Goal: Task Accomplishment & Management: Use online tool/utility

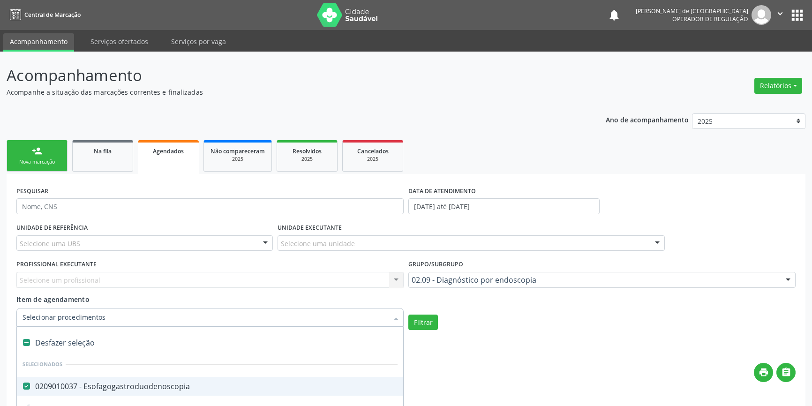
scroll to position [85, 0]
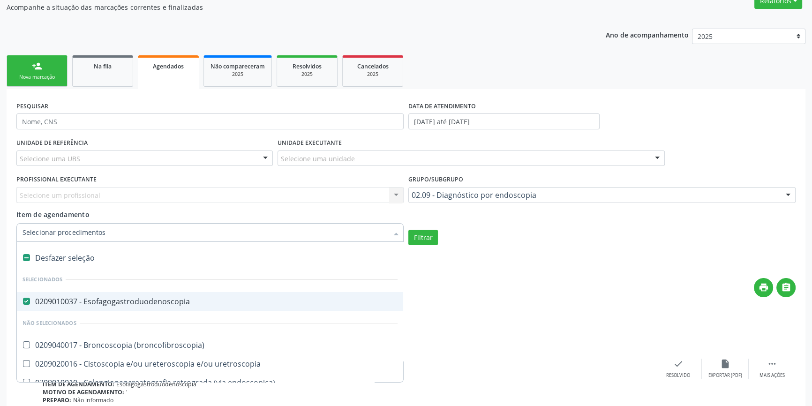
click at [34, 255] on div "Desfazer seleção" at bounding box center [210, 258] width 386 height 19
checkbox Esofagogastroduodenoscopia "false"
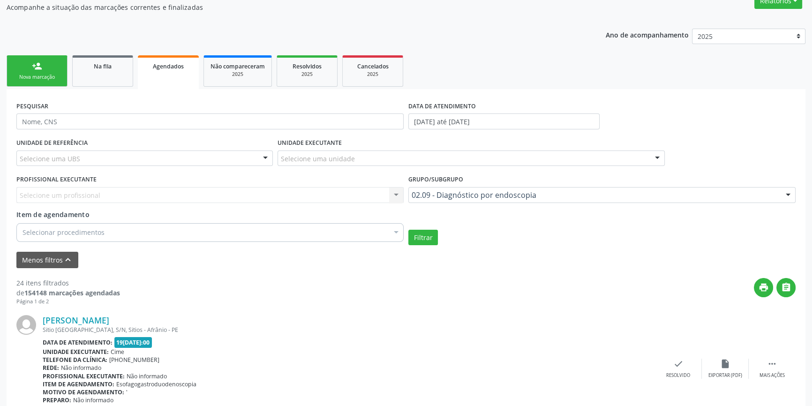
click at [60, 219] on div "Item de agendamento Selecionar procedimentos Selecionar todos 0209040017 - Bron…" at bounding box center [209, 225] width 387 height 30
click at [21, 234] on div "Selecionar procedimentos" at bounding box center [209, 232] width 387 height 19
type input "0"
type input "030107"
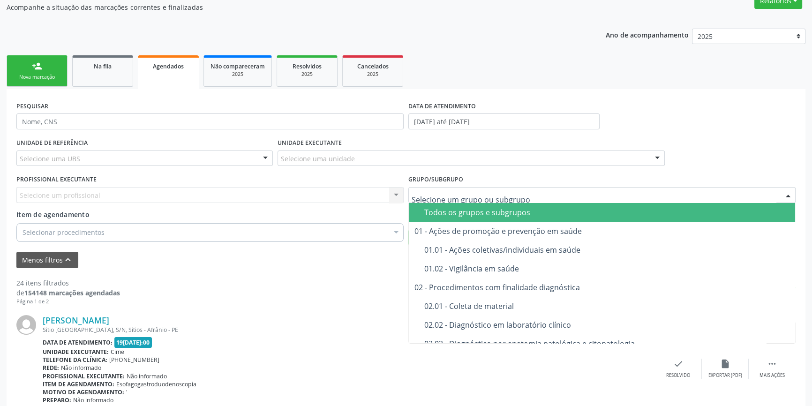
click at [434, 211] on div "Todos os grupos e subgrupos" at bounding box center [606, 213] width 365 height 8
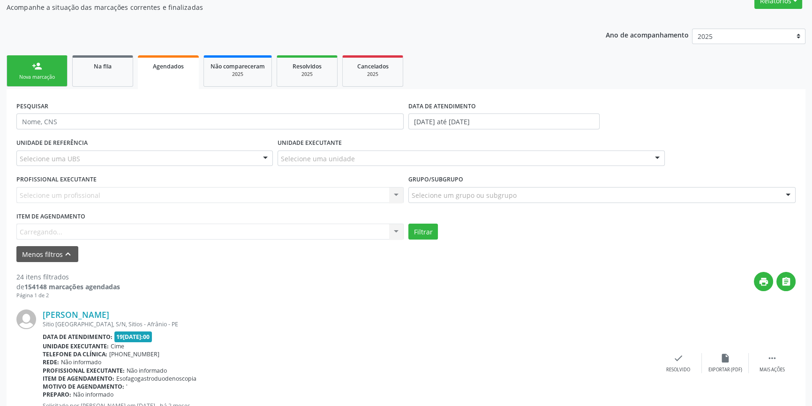
click at [108, 232] on div "Item de agendamento [GEOGRAPHIC_DATA]... No elements found. Consider changing t…" at bounding box center [209, 225] width 387 height 30
click at [47, 234] on div "Item de agendamento [GEOGRAPHIC_DATA]... No elements found. Consider changing t…" at bounding box center [209, 225] width 387 height 30
click at [102, 229] on div "Selecionar procedimento" at bounding box center [209, 232] width 387 height 16
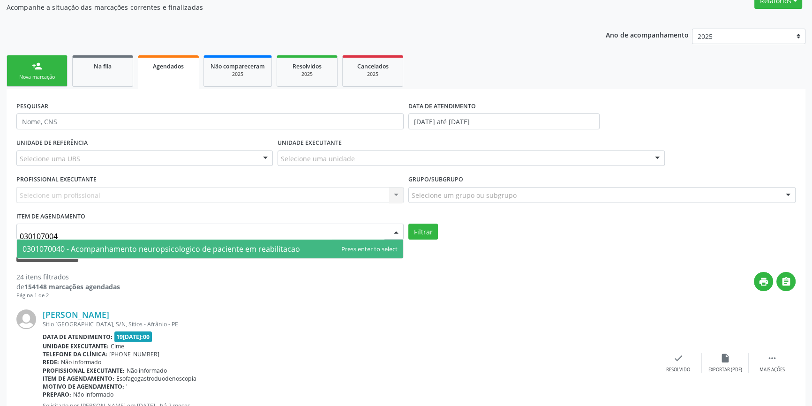
type input "0301070040"
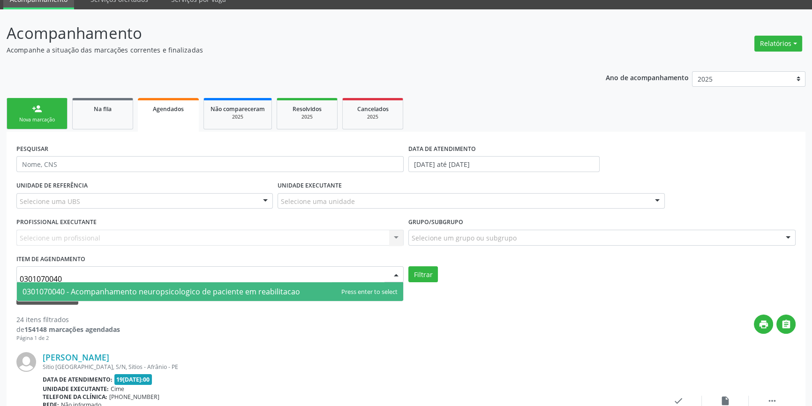
click at [108, 284] on span "0301070040 - Acompanhamento neuropsicologico de paciente em reabilitacao" at bounding box center [210, 291] width 386 height 19
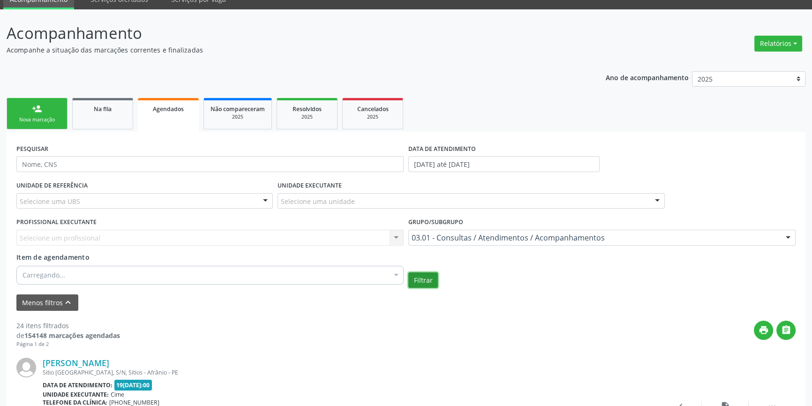
click at [422, 277] on button "Filtrar" at bounding box center [423, 280] width 30 height 16
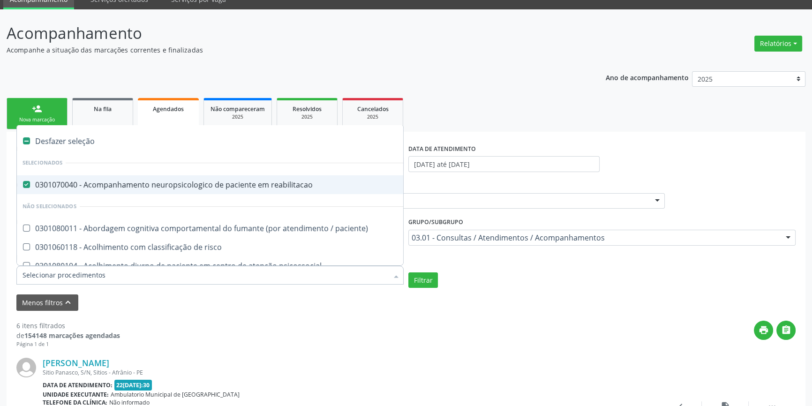
click at [61, 279] on div at bounding box center [209, 275] width 387 height 19
click at [55, 137] on div "Desfazer seleção" at bounding box center [512, 141] width 991 height 19
checkbox reabilitacao "false"
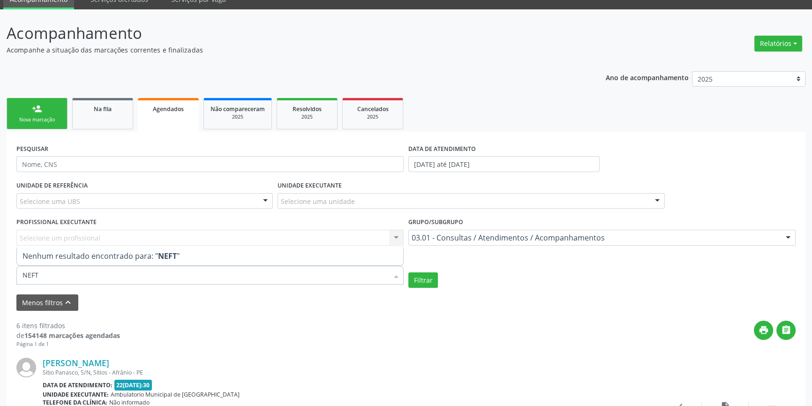
type input "NEF"
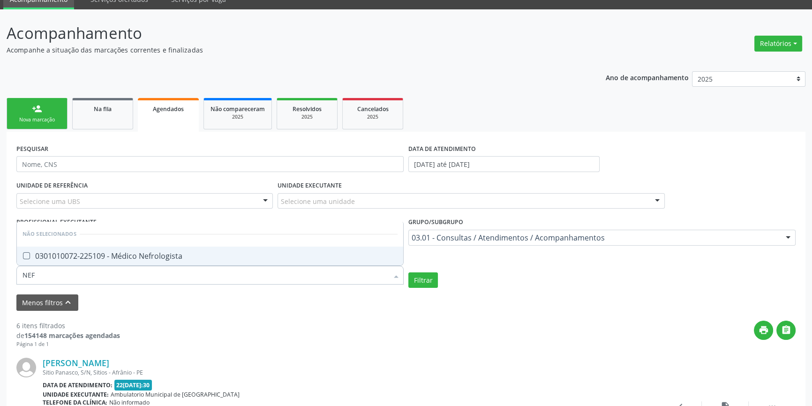
click at [68, 259] on div "0301010072-225109 - Médico Nefrologista" at bounding box center [210, 256] width 375 height 8
click at [416, 282] on button "Filtrar" at bounding box center [423, 280] width 30 height 16
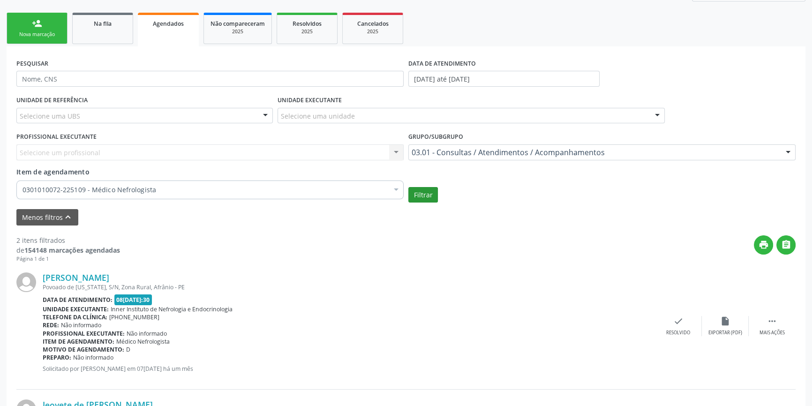
scroll to position [170, 0]
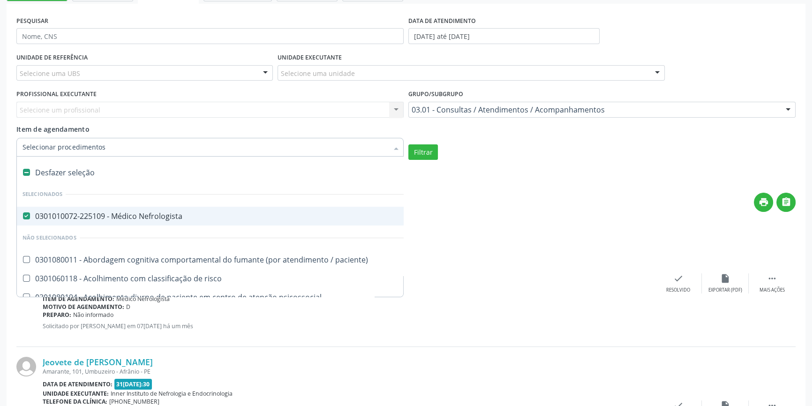
click at [62, 167] on div "Desfazer seleção" at bounding box center [512, 172] width 991 height 19
checkbox Nefrologista "false"
click at [77, 149] on input "Item de agendamento" at bounding box center [206, 147] width 366 height 19
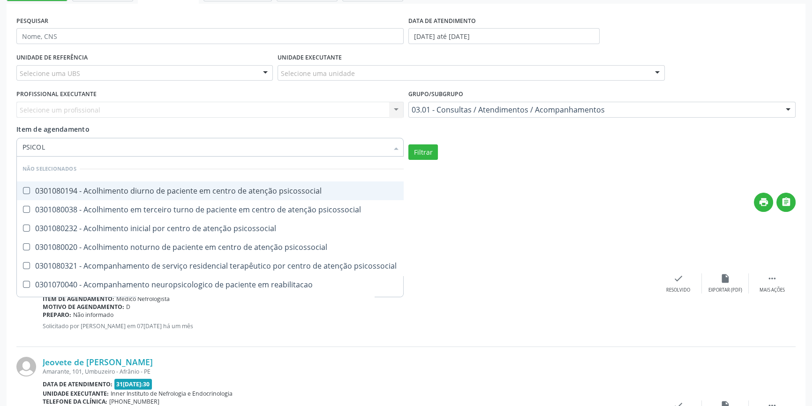
type input "PSICOLO"
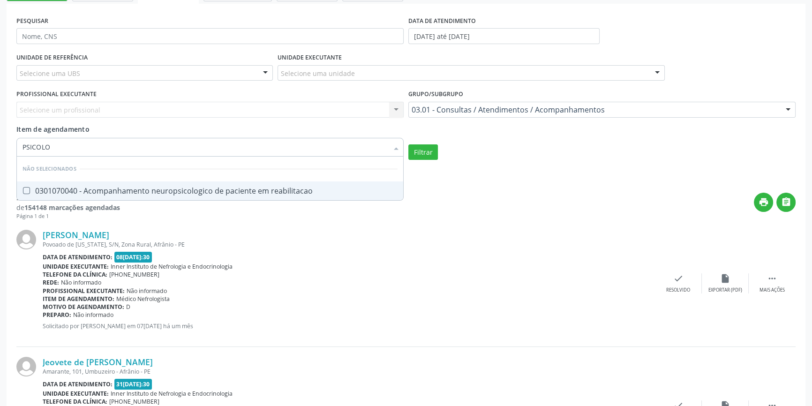
click at [94, 188] on div "0301070040 - Acompanhamento neuropsicologico de paciente em reabilitacao" at bounding box center [210, 191] width 375 height 8
checkbox reabilitacao "true"
click at [431, 154] on button "Filtrar" at bounding box center [423, 152] width 30 height 16
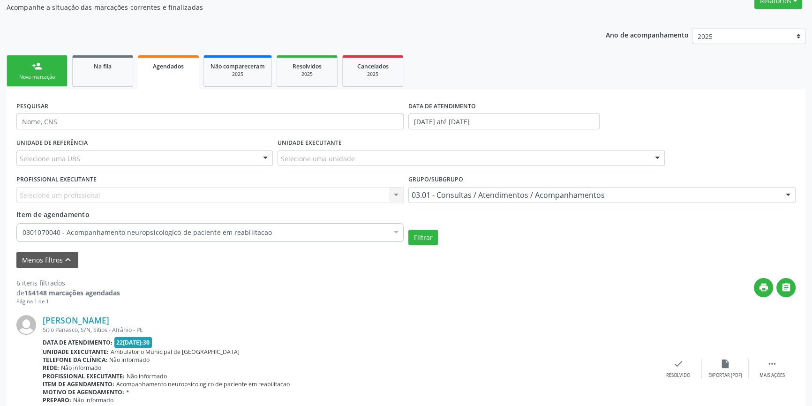
scroll to position [0, 0]
